Goal: Information Seeking & Learning: Learn about a topic

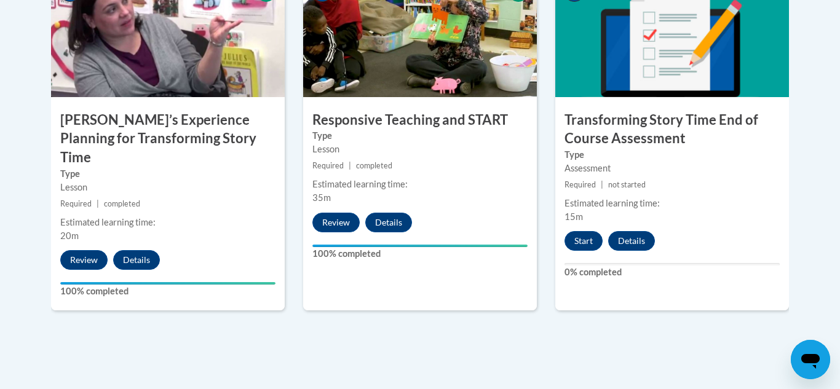
scroll to position [1117, 0]
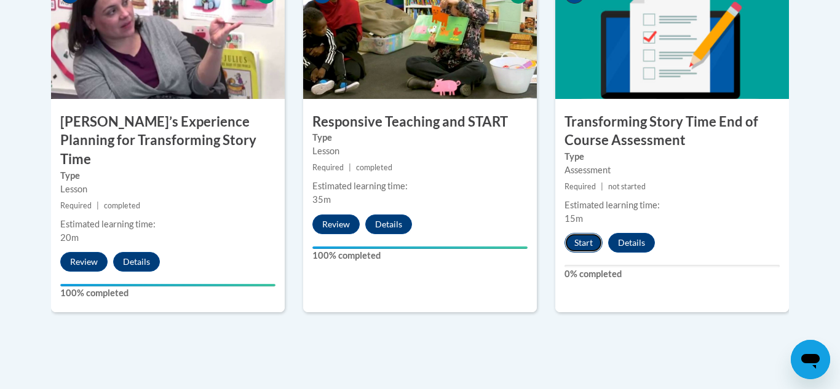
click at [586, 248] on button "Start" at bounding box center [584, 243] width 38 height 20
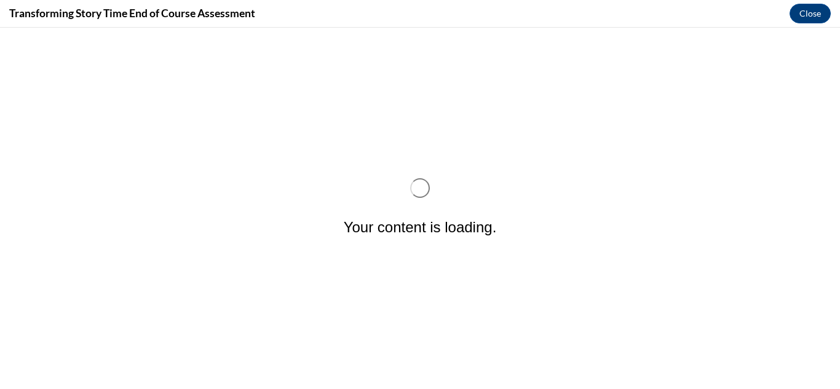
scroll to position [0, 0]
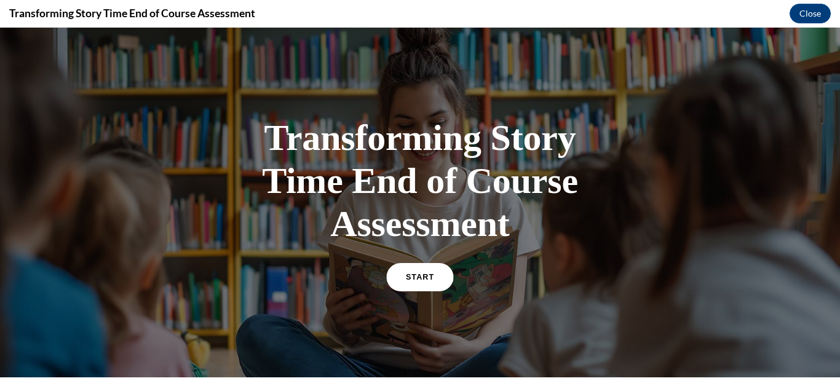
click at [432, 284] on link "START" at bounding box center [419, 277] width 67 height 28
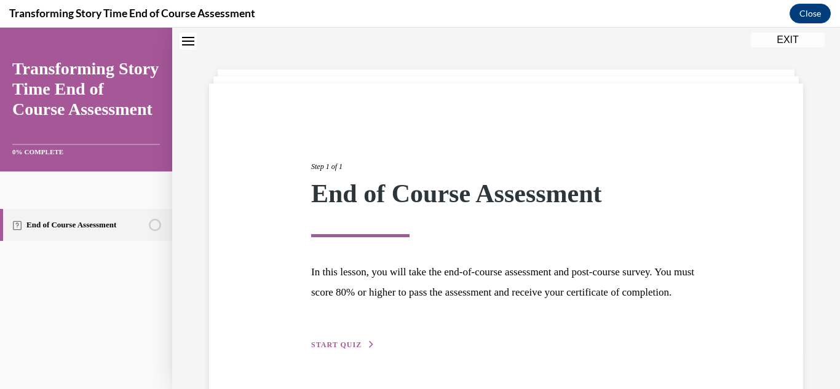
scroll to position [95, 0]
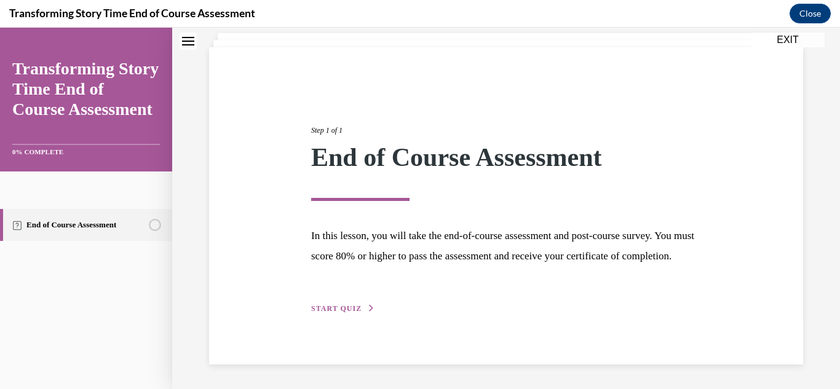
click at [357, 312] on span "START QUIZ" at bounding box center [336, 309] width 50 height 9
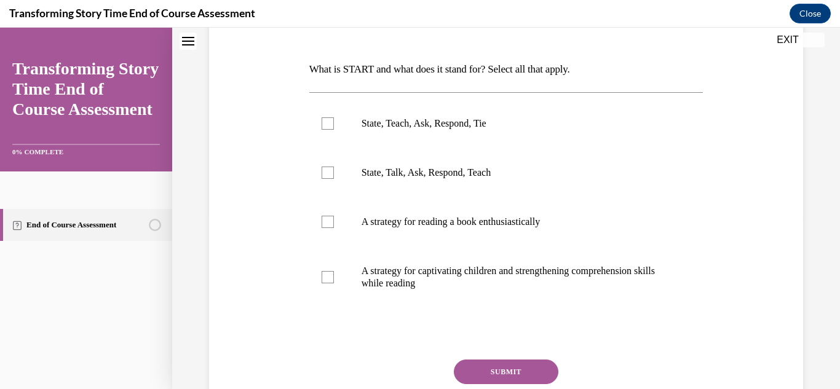
scroll to position [178, 0]
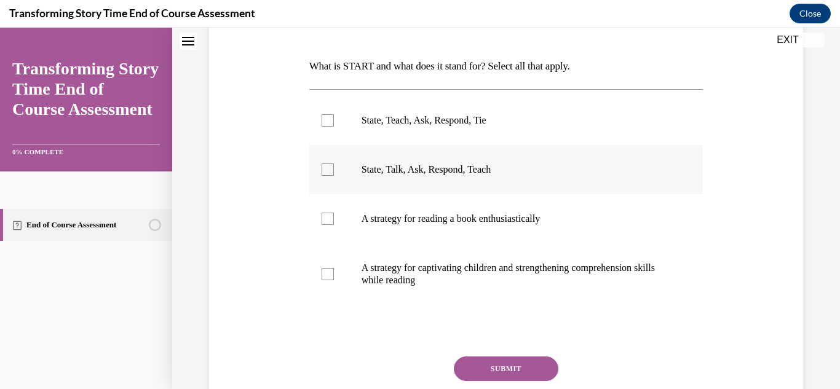
click at [326, 173] on div at bounding box center [328, 170] width 12 height 12
click at [326, 173] on input "State, Talk, Ask, Respond, Teach" at bounding box center [328, 170] width 12 height 12
checkbox input "true"
click at [517, 372] on button "SUBMIT" at bounding box center [506, 369] width 105 height 25
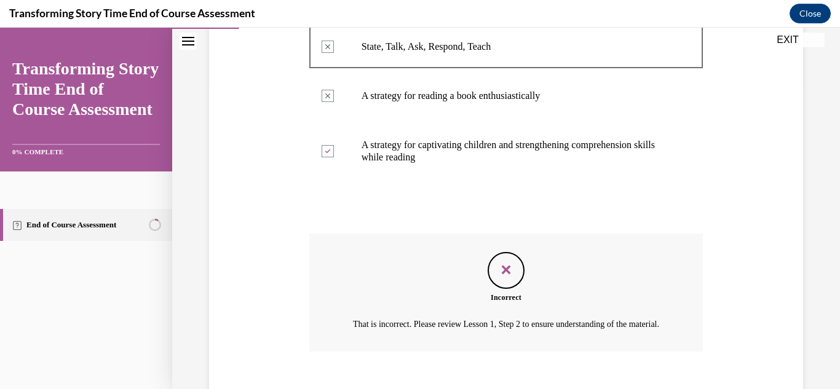
scroll to position [386, 0]
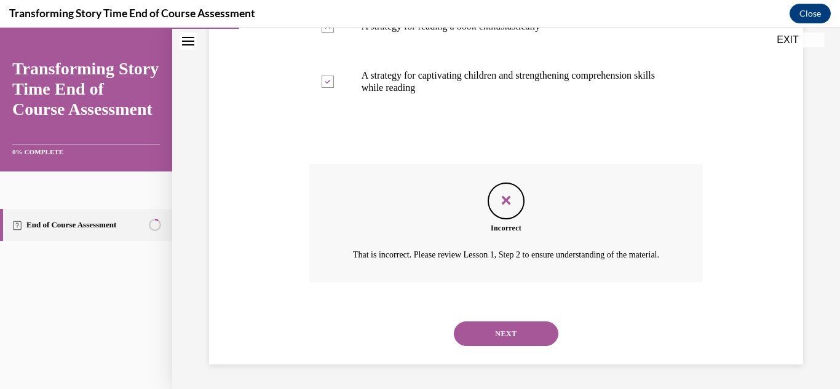
click at [605, 227] on div "Incorrect That is incorrect. Please review Lesson 1, Step 2 to ensure understan…" at bounding box center [506, 223] width 394 height 118
